Goal: Information Seeking & Learning: Learn about a topic

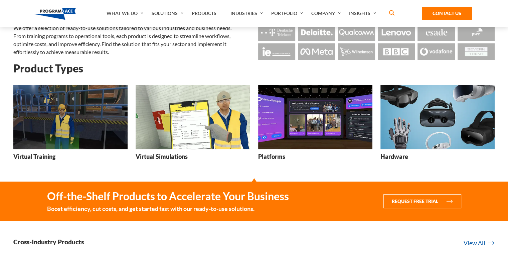
scroll to position [67, 0]
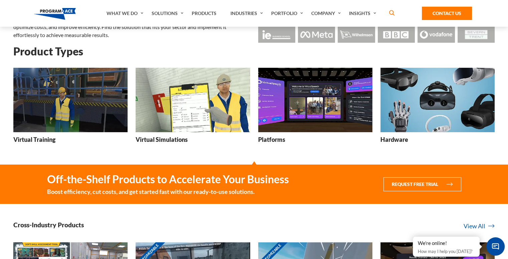
click at [57, 107] on img at bounding box center [70, 100] width 114 height 64
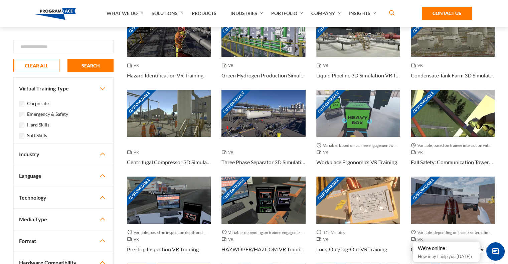
scroll to position [167, 0]
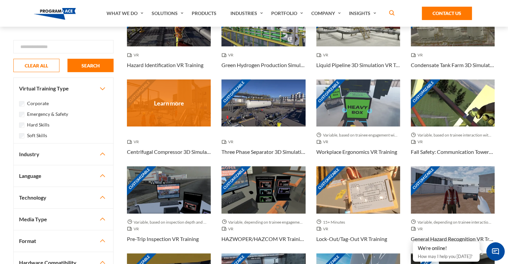
click at [163, 89] on div "Customizable" at bounding box center [169, 103] width 84 height 47
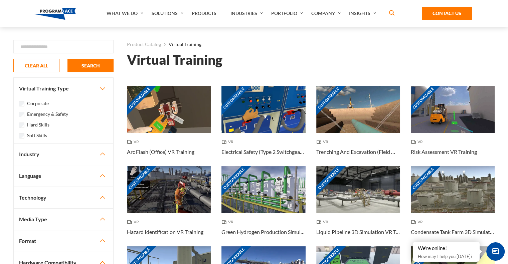
scroll to position [33, 0]
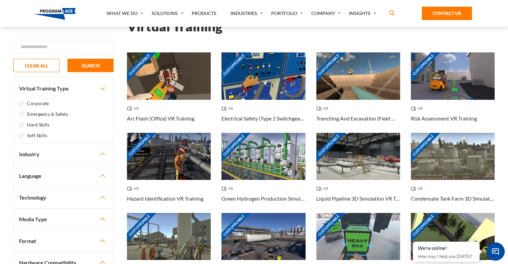
click at [69, 160] on button "Industry" at bounding box center [64, 154] width 100 height 21
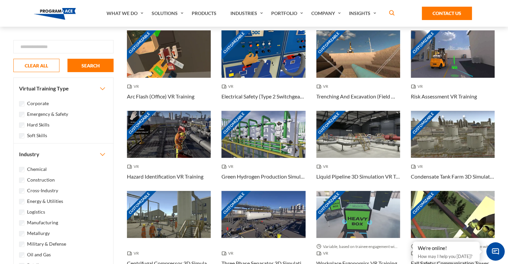
scroll to position [67, 0]
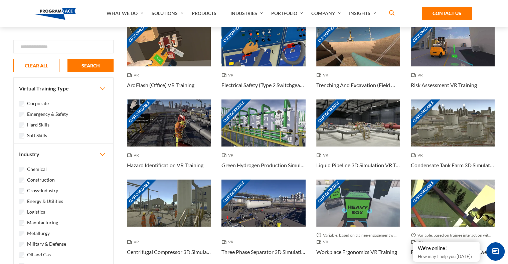
click at [34, 225] on label "Manufacturing" at bounding box center [42, 222] width 31 height 7
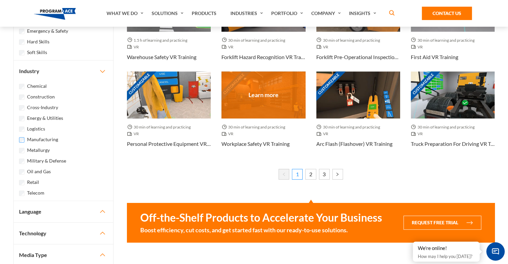
scroll to position [401, 0]
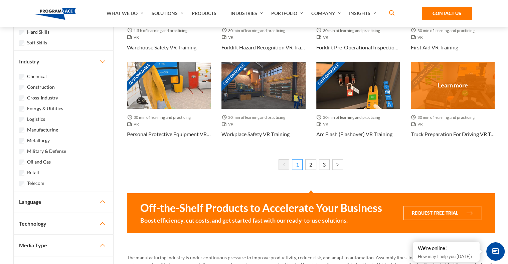
click at [448, 72] on div "Customizable" at bounding box center [453, 85] width 84 height 47
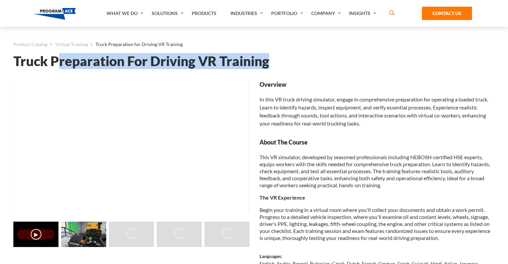
drag, startPoint x: 56, startPoint y: 62, endPoint x: 285, endPoint y: 65, distance: 229.5
click at [285, 65] on h1 "Truck Preparation For Driving VR Training" at bounding box center [253, 61] width 481 height 12
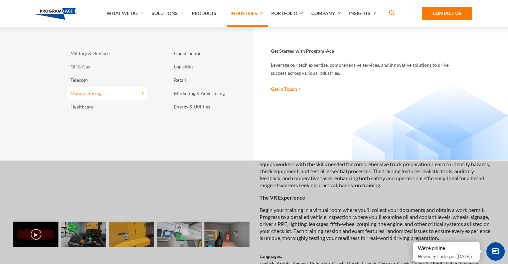
click at [83, 98] on link "Manufacturing" at bounding box center [107, 93] width 80 height 13
